Goal: Information Seeking & Learning: Understand process/instructions

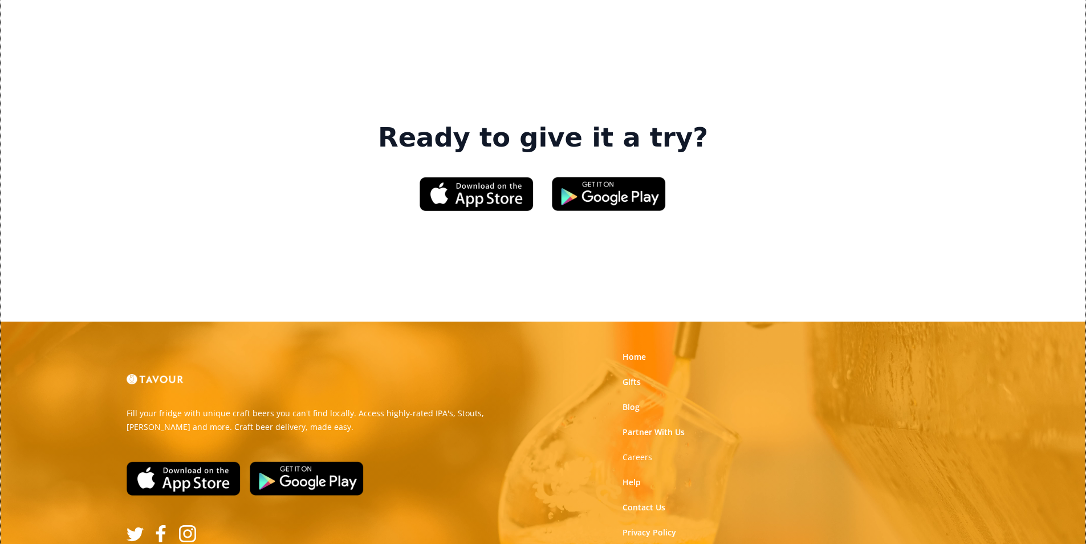
scroll to position [1726, 0]
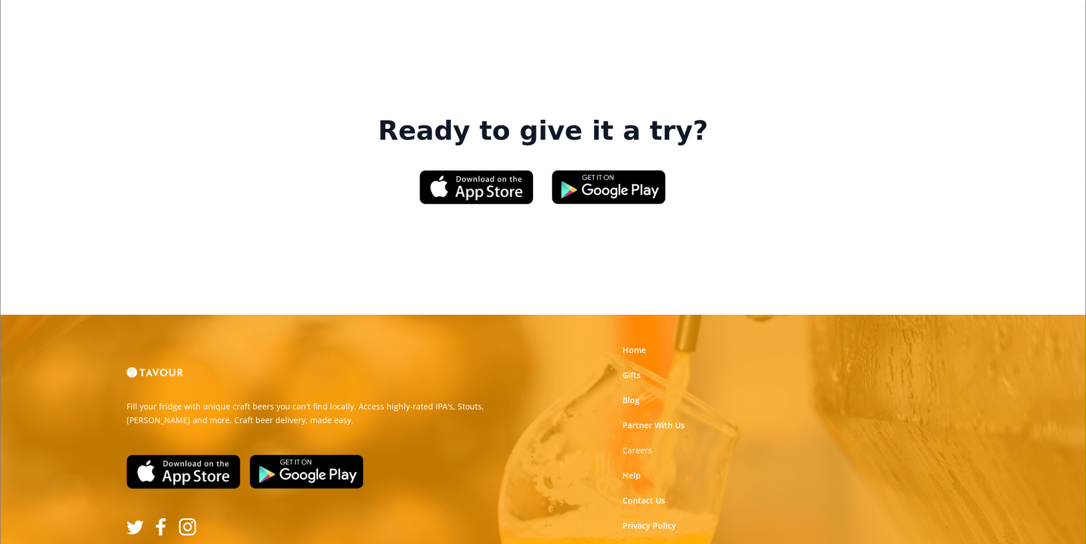
click at [658, 544] on link "Terms of Use" at bounding box center [648, 550] width 51 height 11
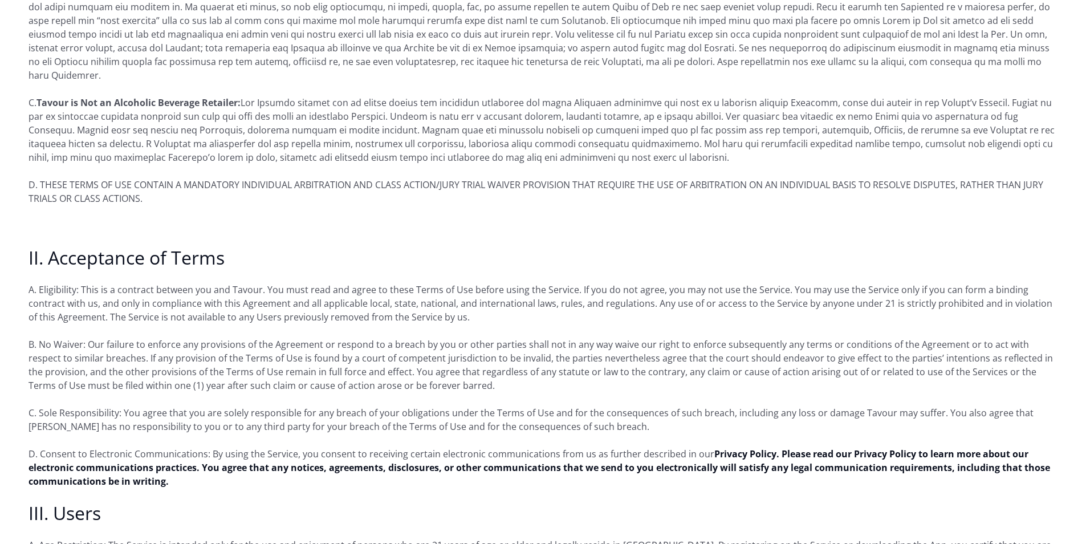
scroll to position [513, 0]
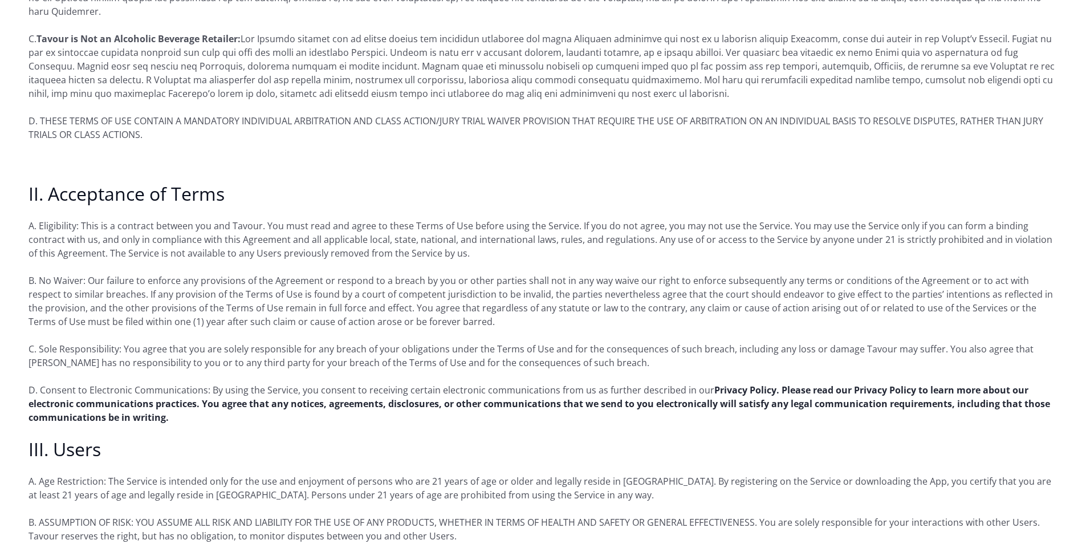
click at [546, 394] on strong "Privacy Policy. Please read our Privacy Policy to learn more about our electron…" at bounding box center [540, 404] width 1022 height 40
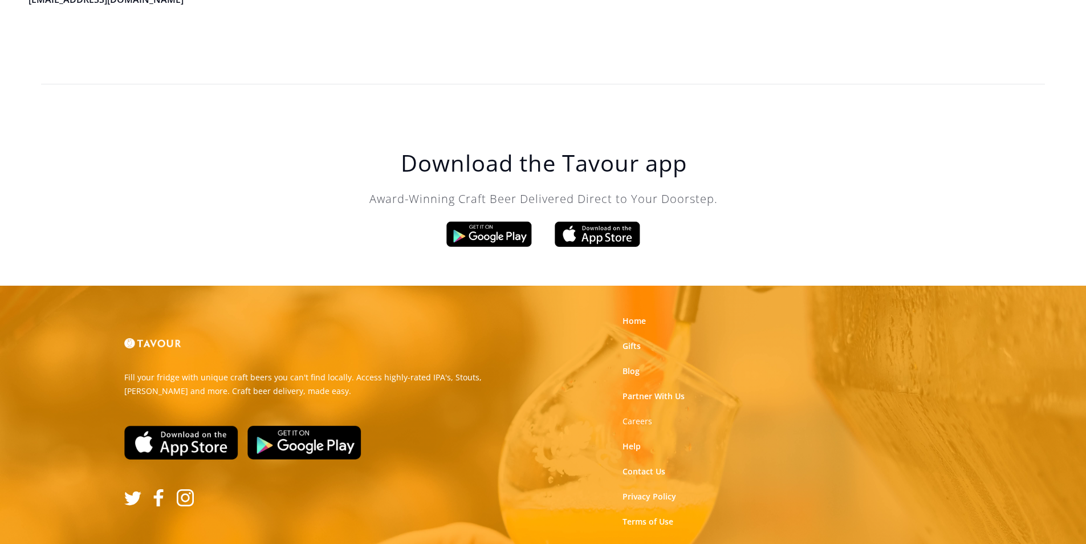
scroll to position [3248, 0]
